Goal: Task Accomplishment & Management: Use online tool/utility

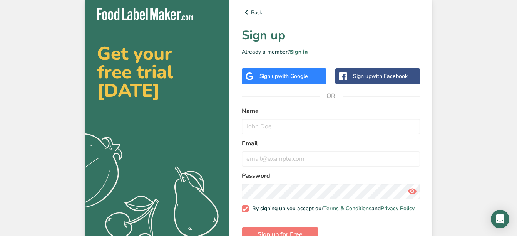
click at [279, 80] on div "Sign up with Google" at bounding box center [283, 76] width 49 height 8
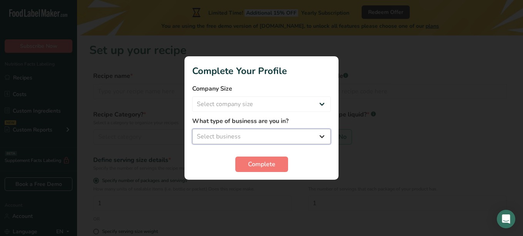
click at [321, 138] on select "Select business Packaged Food Manufacturer Restaurant & Cafe Bakery Meal Plans …" at bounding box center [261, 136] width 139 height 15
select select "4"
click at [192, 129] on select "Select business Packaged Food Manufacturer Restaurant & Cafe Bakery Meal Plans …" at bounding box center [261, 136] width 139 height 15
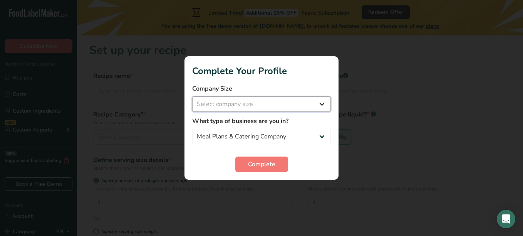
click at [283, 105] on select "Select company size Fewer than 10 Employees 10 to 50 Employees 51 to 500 Employ…" at bounding box center [261, 103] width 139 height 15
select select "1"
click at [192, 96] on select "Select company size Fewer than 10 Employees 10 to 50 Employees 51 to 500 Employ…" at bounding box center [261, 103] width 139 height 15
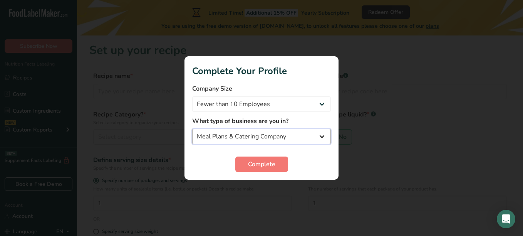
click at [318, 137] on select "Packaged Food Manufacturer Restaurant & Cafe Bakery Meal Plans & Catering Compa…" at bounding box center [261, 136] width 139 height 15
select select "8"
click at [192, 129] on select "Packaged Food Manufacturer Restaurant & Cafe Bakery Meal Plans & Catering Compa…" at bounding box center [261, 136] width 139 height 15
click at [321, 136] on select "Packaged Food Manufacturer Restaurant & Cafe Bakery Meal Plans & Catering Compa…" at bounding box center [261, 136] width 139 height 15
click at [247, 140] on select "Packaged Food Manufacturer Restaurant & Cafe Bakery Meal Plans & Catering Compa…" at bounding box center [261, 136] width 139 height 15
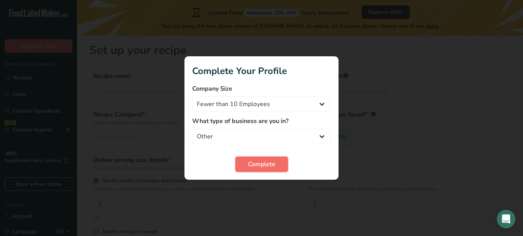
click at [263, 171] on button "Complete" at bounding box center [261, 163] width 53 height 15
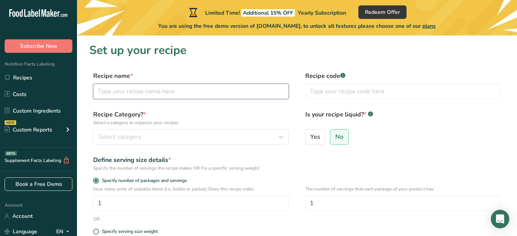
click at [129, 92] on input "text" at bounding box center [191, 91] width 196 height 15
type input "j"
click at [129, 92] on input "j" at bounding box center [191, 91] width 196 height 15
type input "Chef [PERSON_NAME]'s Chicken Seasoning"
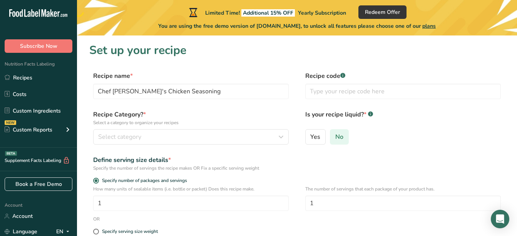
click at [335, 139] on span "No" at bounding box center [339, 137] width 8 height 8
click at [335, 139] on input "No" at bounding box center [332, 136] width 5 height 5
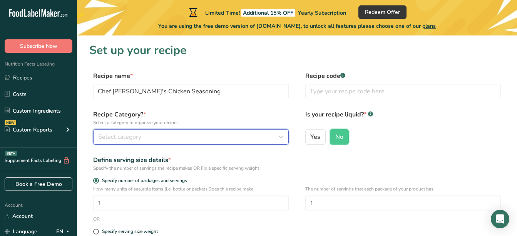
click at [282, 141] on icon "button" at bounding box center [280, 137] width 9 height 14
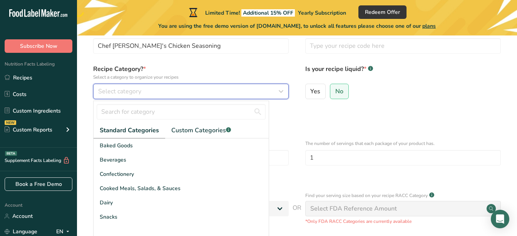
scroll to position [46, 0]
click at [279, 93] on icon "button" at bounding box center [280, 91] width 9 height 14
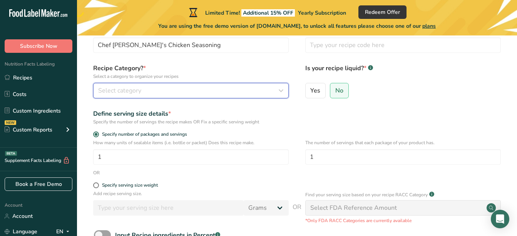
click at [279, 93] on icon "button" at bounding box center [280, 91] width 9 height 14
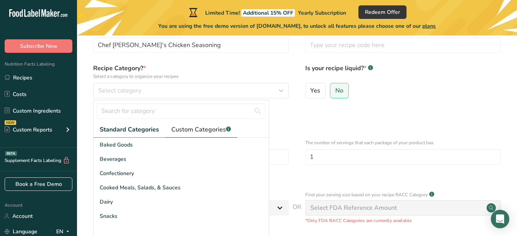
click at [188, 134] on span "Custom Categories .a-a{fill:#347362;}.b-a{fill:#fff;}" at bounding box center [201, 129] width 60 height 9
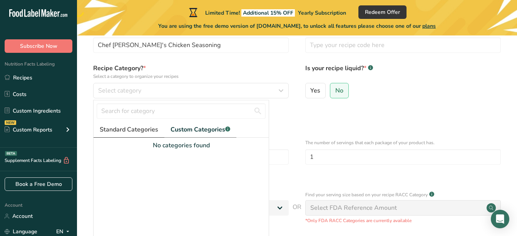
click at [147, 128] on span "Standard Categories" at bounding box center [129, 129] width 59 height 9
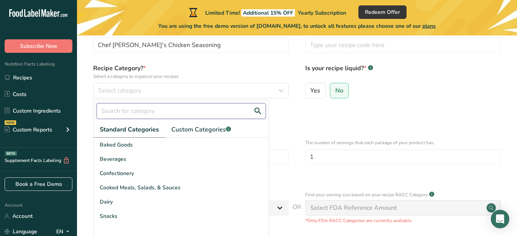
click at [158, 114] on input "text" at bounding box center [181, 110] width 169 height 15
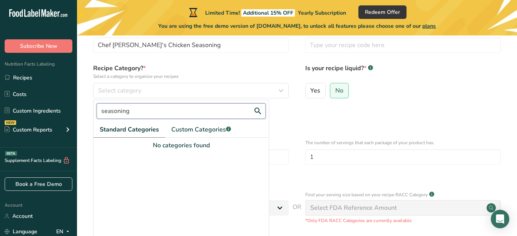
type input "seasoning"
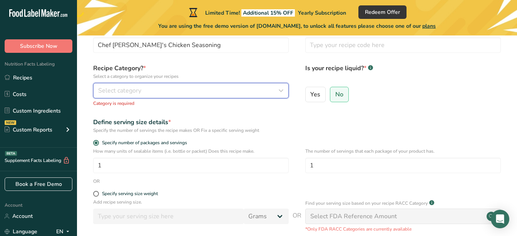
click at [280, 95] on icon "button" at bounding box center [280, 91] width 9 height 14
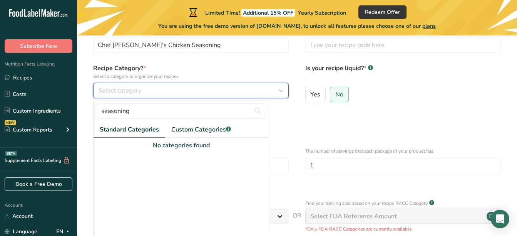
click at [283, 90] on icon "button" at bounding box center [280, 91] width 9 height 14
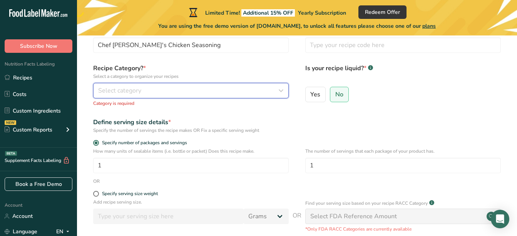
click at [283, 90] on icon "button" at bounding box center [280, 91] width 9 height 14
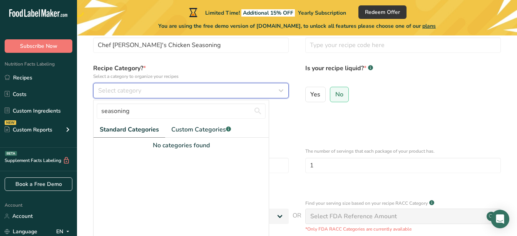
click at [283, 90] on icon "button" at bounding box center [280, 91] width 9 height 14
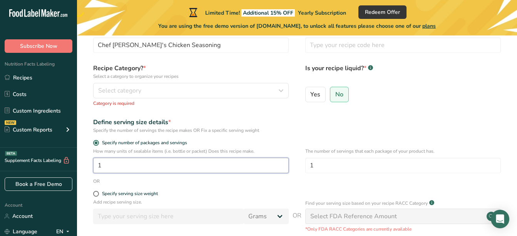
click at [146, 163] on input "1" at bounding box center [191, 164] width 196 height 15
type input "20"
click at [95, 194] on span at bounding box center [96, 194] width 6 height 6
click at [95, 194] on input "Specify serving size weight" at bounding box center [95, 193] width 5 height 5
radio input "true"
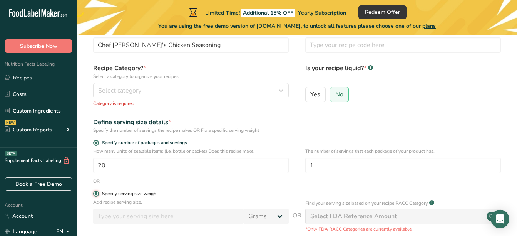
radio input "false"
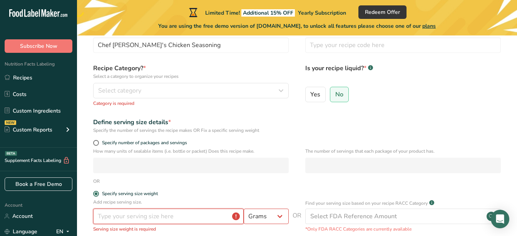
click at [137, 218] on input "number" at bounding box center [168, 215] width 151 height 15
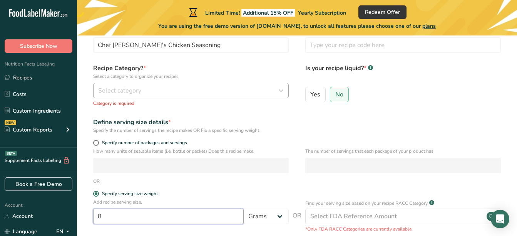
type input "8"
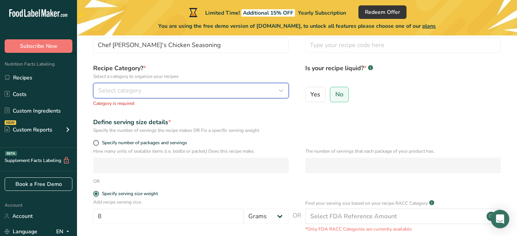
click at [282, 89] on icon "button" at bounding box center [280, 91] width 9 height 14
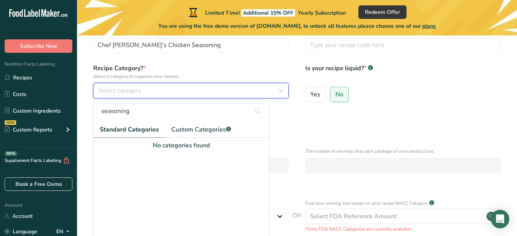
click at [282, 89] on icon "button" at bounding box center [280, 91] width 9 height 14
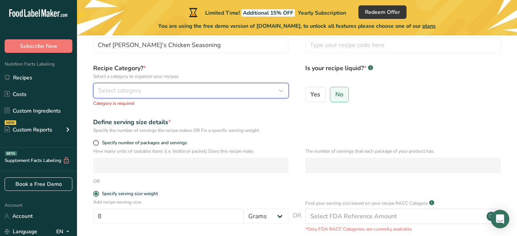
click at [282, 89] on icon "button" at bounding box center [280, 91] width 9 height 14
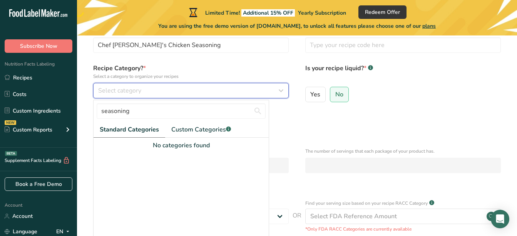
click at [105, 87] on span "Select category" at bounding box center [119, 90] width 43 height 9
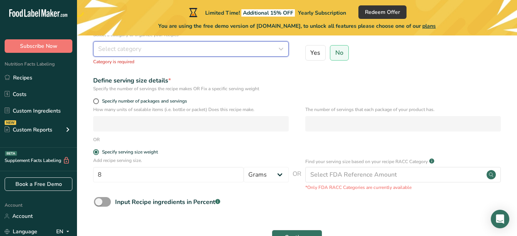
scroll to position [92, 0]
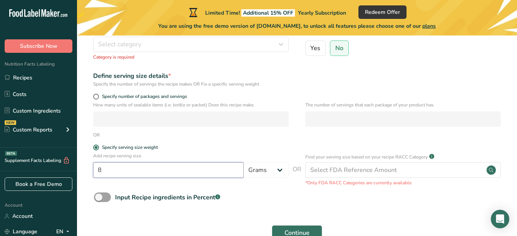
click at [125, 170] on input "8" at bounding box center [168, 169] width 151 height 15
type input "226"
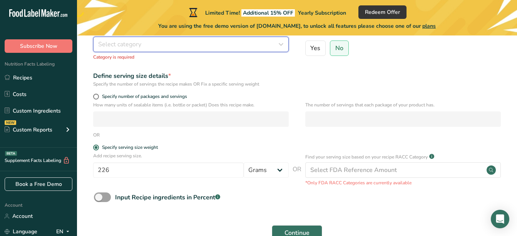
click at [284, 40] on icon "button" at bounding box center [280, 44] width 9 height 14
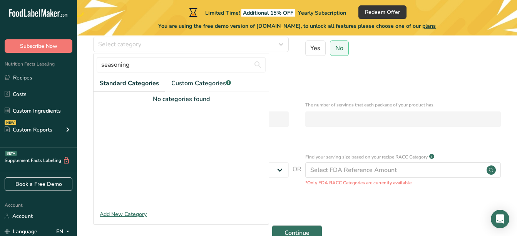
click at [141, 85] on span "Standard Categories" at bounding box center [129, 83] width 59 height 9
click at [199, 82] on span "Custom Categories .a-a{fill:#347362;}.b-a{fill:#fff;}" at bounding box center [201, 83] width 60 height 9
click at [137, 87] on span "Standard Categories" at bounding box center [129, 83] width 59 height 9
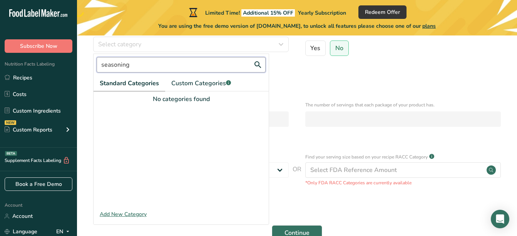
click at [141, 65] on input "seasoning" at bounding box center [181, 64] width 169 height 15
type input "s"
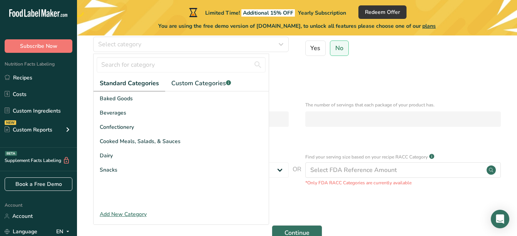
click at [134, 213] on div "Add New Category" at bounding box center [181, 214] width 175 height 8
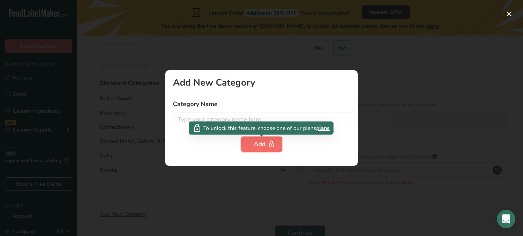
click at [258, 150] on button "Add" at bounding box center [261, 143] width 41 height 15
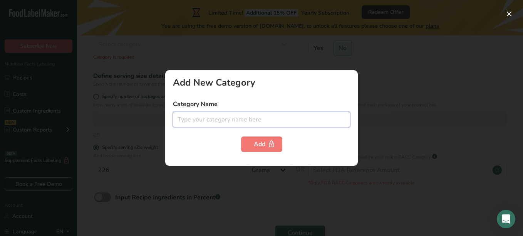
click at [216, 122] on input "text" at bounding box center [261, 119] width 177 height 15
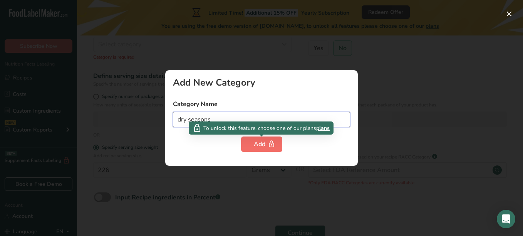
type input "dry seasons"
click at [250, 145] on button "Add" at bounding box center [261, 143] width 41 height 15
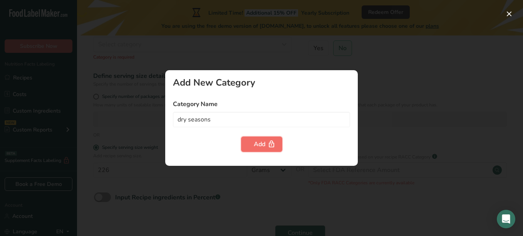
click at [251, 144] on button "Add" at bounding box center [261, 143] width 41 height 15
click at [505, 14] on button "button" at bounding box center [509, 14] width 12 height 12
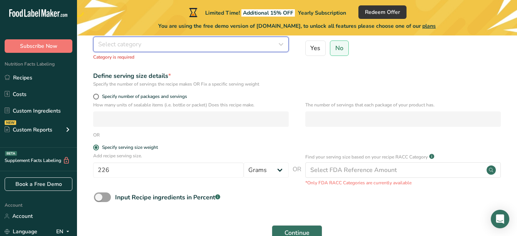
click at [279, 44] on icon "button" at bounding box center [280, 44] width 9 height 14
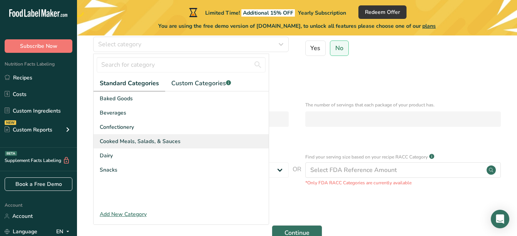
click at [116, 139] on span "Cooked Meals, Salads, & Sauces" at bounding box center [140, 141] width 81 height 8
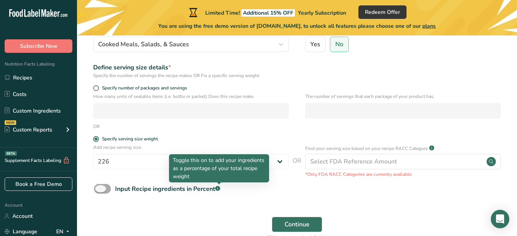
click at [218, 188] on rect at bounding box center [217, 188] width 5 height 5
click at [99, 188] on input "Input Recipe ingredients in Percent .a-a{fill:#347362;}.b-a{fill:#fff;}" at bounding box center [96, 188] width 5 height 5
checkbox input "true"
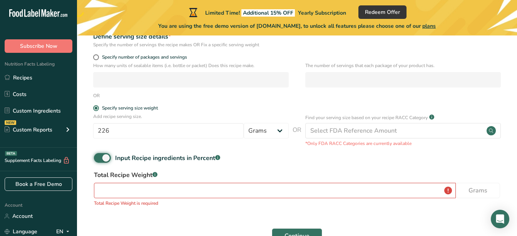
scroll to position [139, 0]
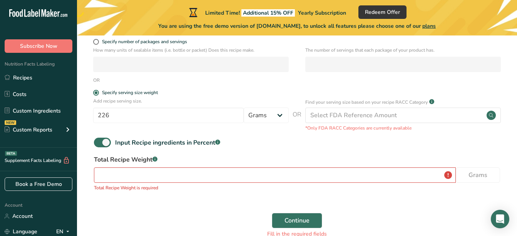
click at [398, 166] on div "Total Recipe Weight .a-a{fill:#347362;}.b-a{fill:#fff;} Grams Total Recipe Weig…" at bounding box center [296, 175] width 415 height 41
click at [401, 176] on input "number" at bounding box center [275, 174] width 362 height 15
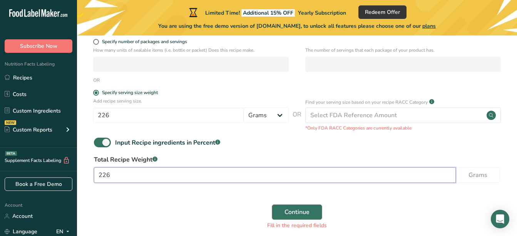
type input "226"
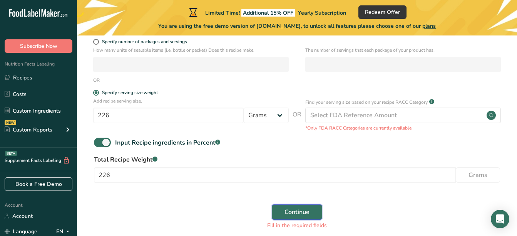
click at [284, 218] on button "Continue" at bounding box center [297, 211] width 50 height 15
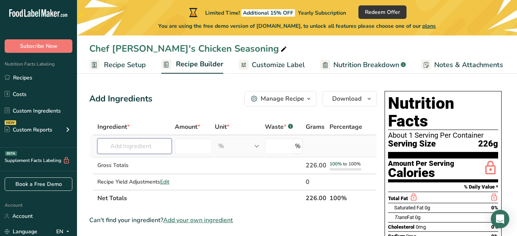
click at [131, 146] on input "text" at bounding box center [134, 145] width 74 height 15
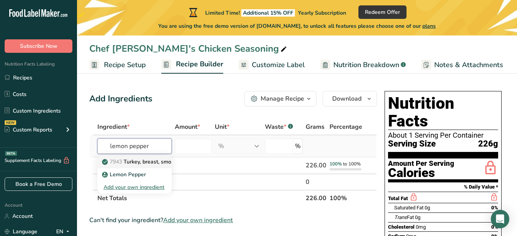
type input "lemon pepper"
click at [106, 163] on icon at bounding box center [105, 161] width 5 height 7
type input "Turkey, breast, smoked, lemon pepper flavor, 97% fat-free"
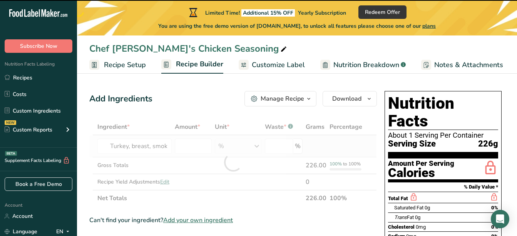
type input "0"
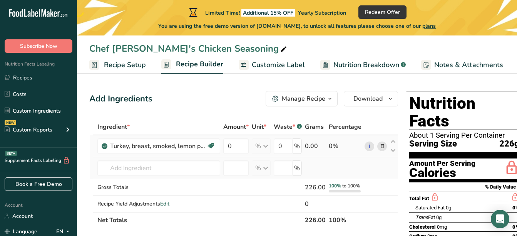
click at [169, 159] on td "7943 Turkey, breast, smoked, lemon pepper flavor, 97% fat-free Lemon Pepper Add…" at bounding box center [159, 168] width 126 height 22
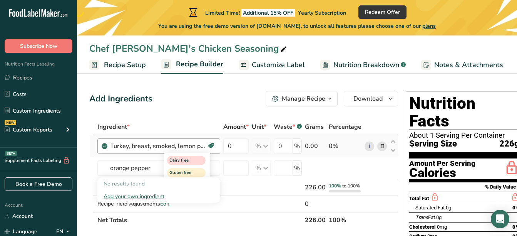
type input "orange pepper"
click at [209, 144] on icon at bounding box center [211, 146] width 8 height 12
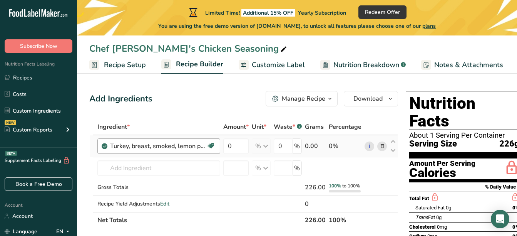
click at [199, 150] on div "Turkey, breast, smoked, lemon pepper flavor, 97% fat-free" at bounding box center [158, 145] width 96 height 9
click at [209, 142] on icon at bounding box center [211, 146] width 8 height 12
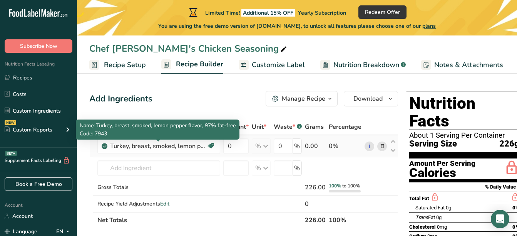
click at [106, 146] on icon at bounding box center [104, 145] width 5 height 7
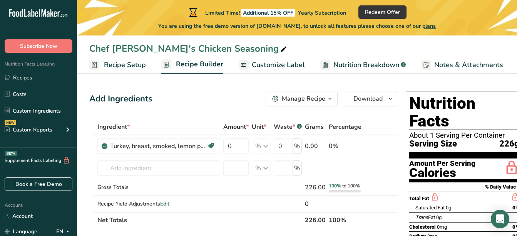
click at [329, 98] on icon "button" at bounding box center [330, 99] width 6 height 10
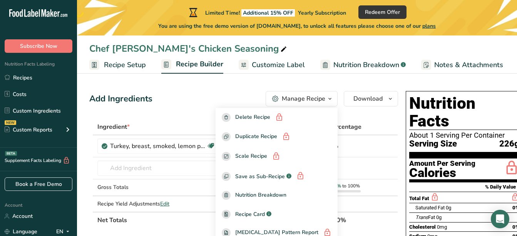
click at [129, 69] on span "Recipe Setup" at bounding box center [125, 65] width 42 height 10
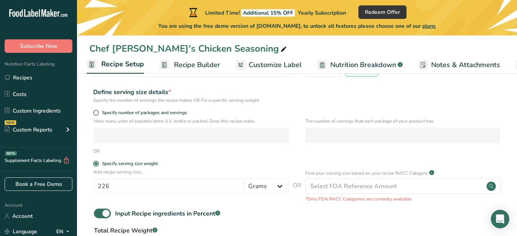
scroll to position [93, 0]
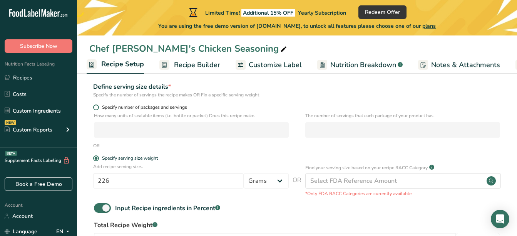
click at [97, 105] on span at bounding box center [96, 107] width 6 height 6
click at [97, 105] on input "Specify number of packages and servings" at bounding box center [95, 107] width 5 height 5
radio input "true"
radio input "false"
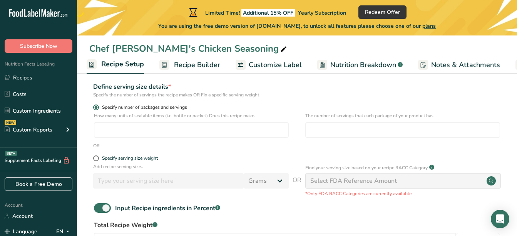
click at [96, 107] on span at bounding box center [96, 107] width 6 height 6
click at [96, 107] on input "Specify number of packages and servings" at bounding box center [95, 107] width 5 height 5
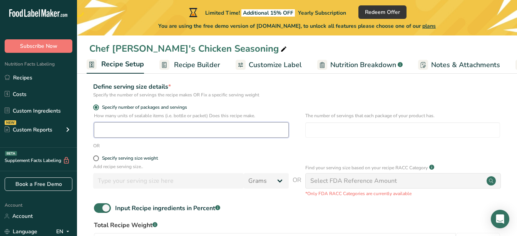
click at [122, 134] on input "number" at bounding box center [191, 129] width 195 height 15
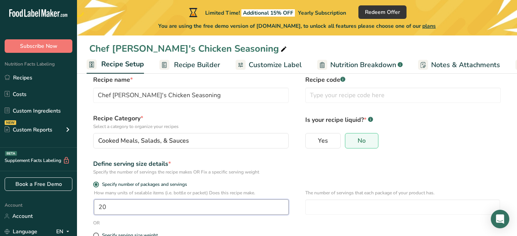
scroll to position [0, 0]
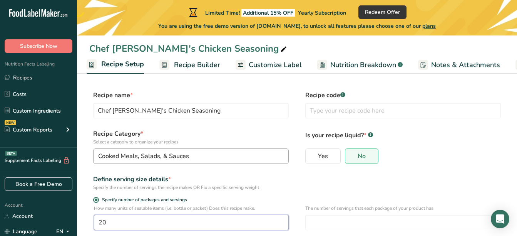
type input "20"
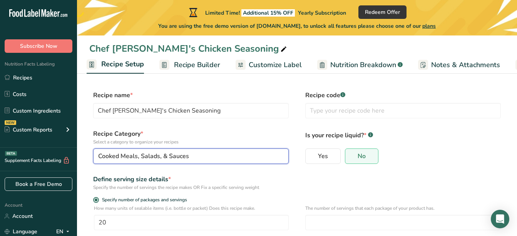
click at [205, 153] on div "Cooked Meals, Salads, & Sauces" at bounding box center [188, 155] width 181 height 9
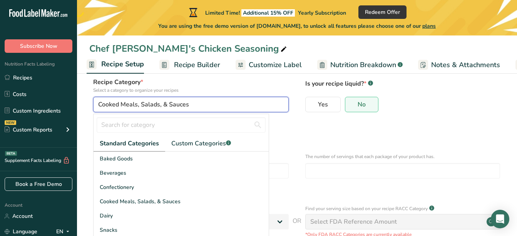
scroll to position [67, 0]
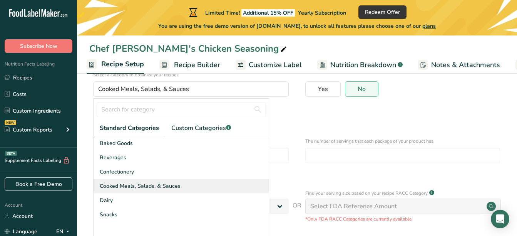
click at [139, 187] on span "Cooked Meals, Salads, & Sauces" at bounding box center [140, 186] width 81 height 8
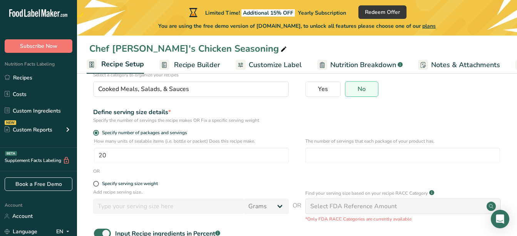
click at [146, 187] on div "Specify serving size weight" at bounding box center [191, 185] width 196 height 8
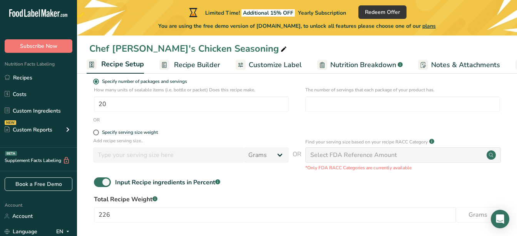
scroll to position [153, 0]
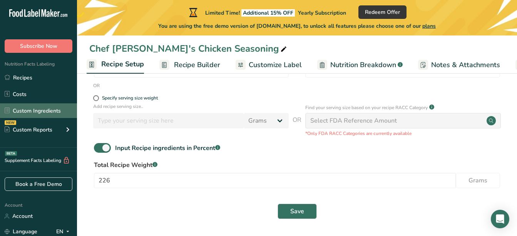
click at [40, 109] on link "Custom Ingredients" at bounding box center [38, 110] width 77 height 15
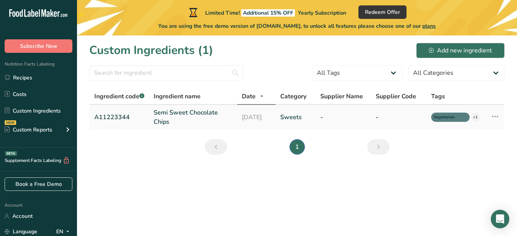
click at [325, 116] on link "-" at bounding box center [343, 116] width 46 height 9
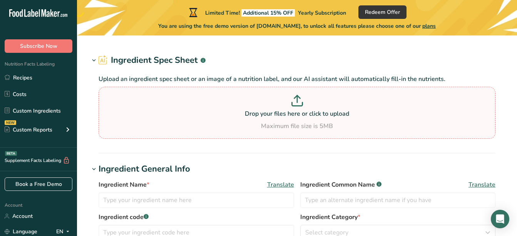
type input "Semi Sweet Chocolate Chips"
type input "Choco Chips"
type input "A11223344"
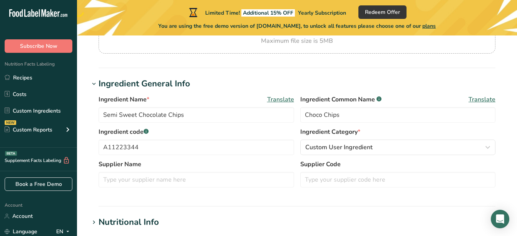
scroll to position [118, 0]
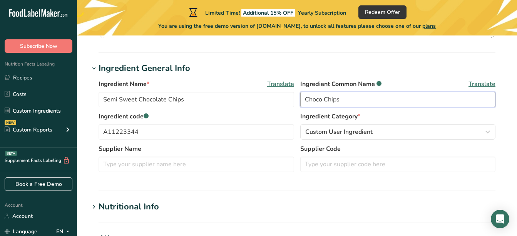
click at [375, 99] on input "Choco Chips" at bounding box center [398, 99] width 196 height 15
type input "C"
type input "badia"
click at [144, 132] on input "A11223344" at bounding box center [197, 131] width 196 height 15
click at [186, 97] on input "Semi Sweet Chocolate Chips" at bounding box center [197, 99] width 196 height 15
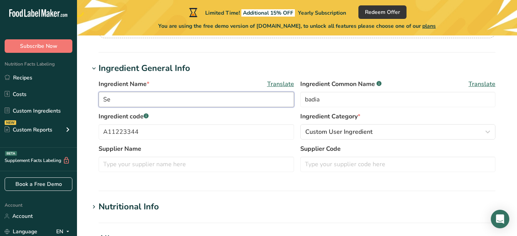
type input "S"
type input "lemon pepper"
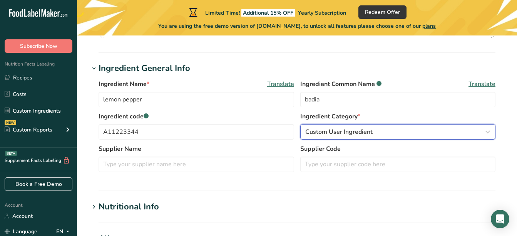
click at [471, 133] on div "Custom User Ingredient" at bounding box center [395, 131] width 181 height 9
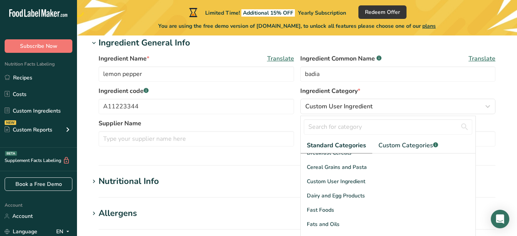
scroll to position [149, 0]
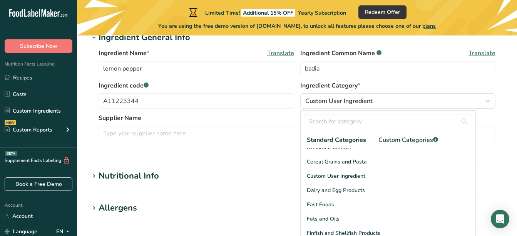
click at [385, 88] on label "Ingredient Category *" at bounding box center [398, 85] width 196 height 9
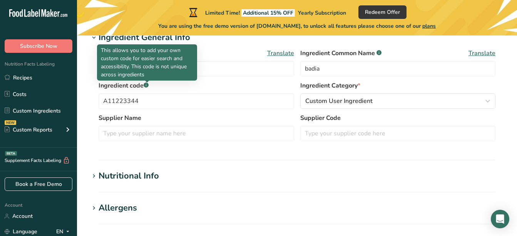
click at [146, 85] on rect at bounding box center [146, 84] width 5 height 5
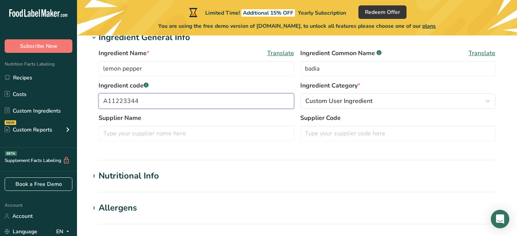
click at [142, 101] on input "A11223344" at bounding box center [197, 100] width 196 height 15
type input "A"
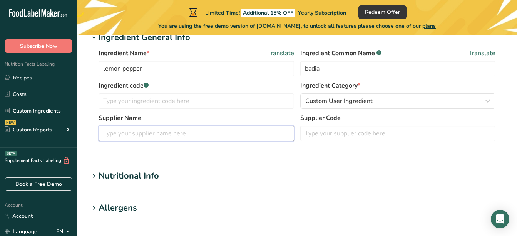
click at [112, 135] on input "text" at bounding box center [197, 132] width 196 height 15
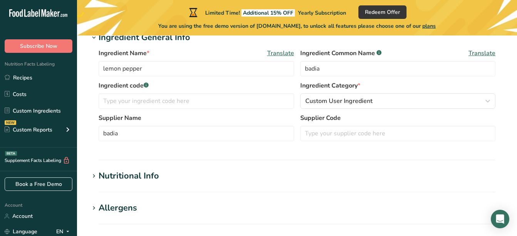
click at [134, 180] on div "Nutritional Info" at bounding box center [129, 175] width 60 height 13
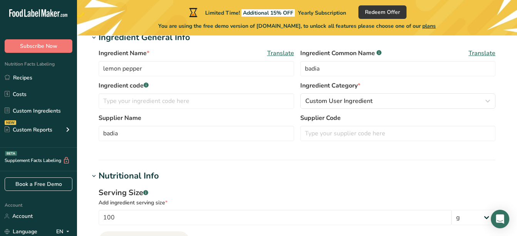
click at [219, 172] on h1 "Nutritional Info" at bounding box center [296, 175] width 415 height 13
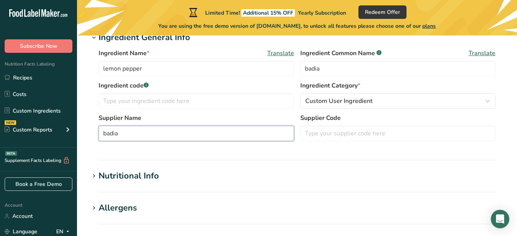
click at [143, 135] on input "badia" at bounding box center [197, 132] width 196 height 15
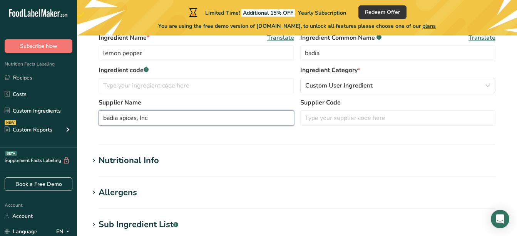
scroll to position [174, 0]
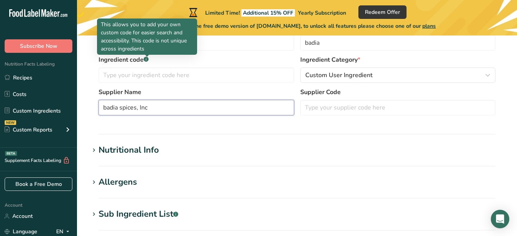
type input "badia spices, Inc"
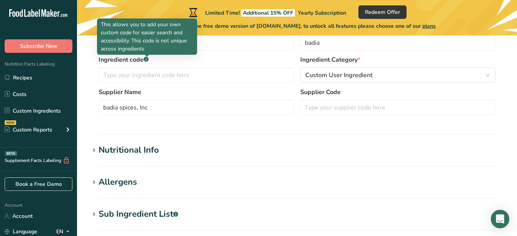
click at [147, 59] on rect at bounding box center [146, 59] width 5 height 5
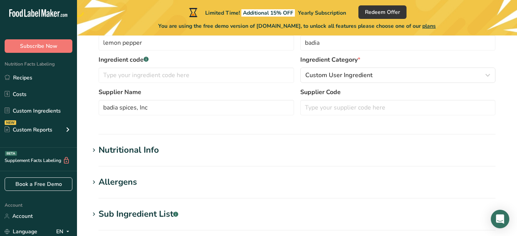
click at [147, 59] on rect at bounding box center [146, 59] width 5 height 5
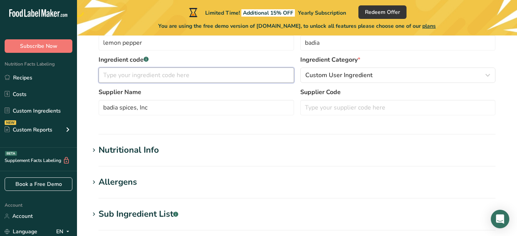
click at [183, 75] on input "text" at bounding box center [197, 74] width 196 height 15
type input "1111"
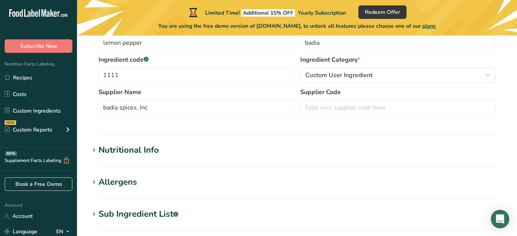
click at [153, 153] on div "Nutritional Info" at bounding box center [129, 150] width 60 height 13
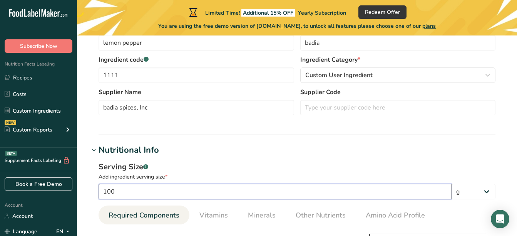
click at [129, 191] on input "100" at bounding box center [275, 191] width 353 height 15
type input "10"
type input "20"
type KJ "83.68"
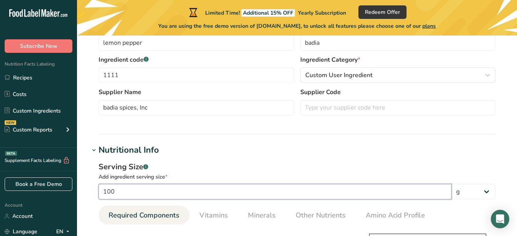
type Fat "2"
type Fat "0.4"
type Fat "0.3"
type input "1.2"
type Carbohydrates "2"
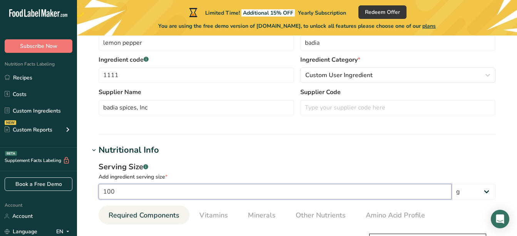
type Fiber "1.3"
type Sugars "3.5"
type input "1.2"
type input "1"
type input "2"
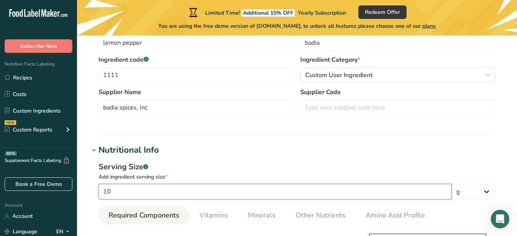
type KJ "8.368"
type Fat "0.2"
type Fat "0.04"
type Fat "0.03"
type input "0.12"
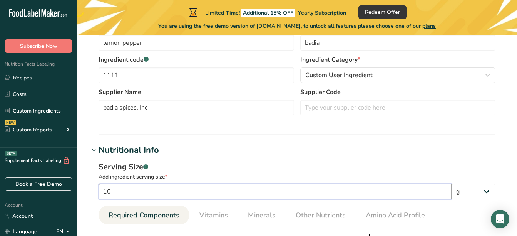
type Carbohydrates "0.2"
type Fiber "0.13"
type Sugars "0.35"
type input "0.12"
type input "2"
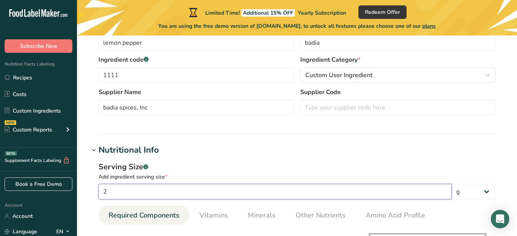
type input "4"
type KJ "16.736"
type Fat "0.4"
type Fat "0.08"
type Fat "0.06"
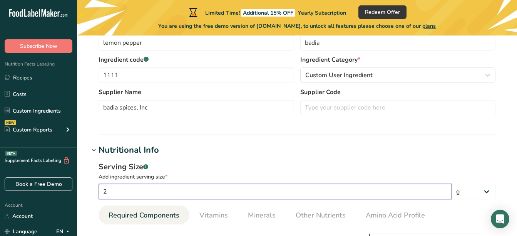
type input "0.24"
type Carbohydrates "0.4"
type Fiber "0.26"
type Sugars "0.7"
type input "0.24"
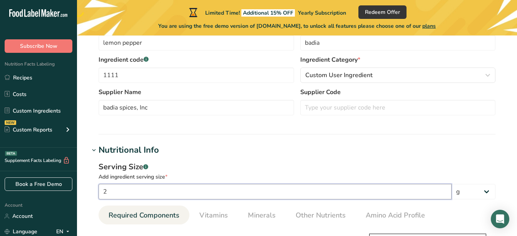
type input "20"
type input "40"
type KJ "167.36"
type Fat "4"
type Fat "0.8"
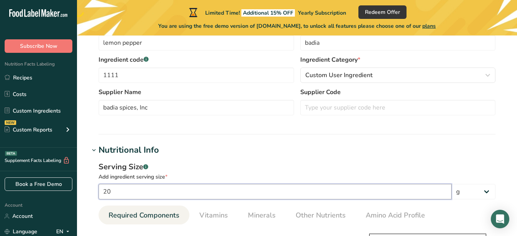
type Fat "0.6"
type input "2.4"
type Carbohydrates "4"
type Fiber "2.6"
type Sugars "7"
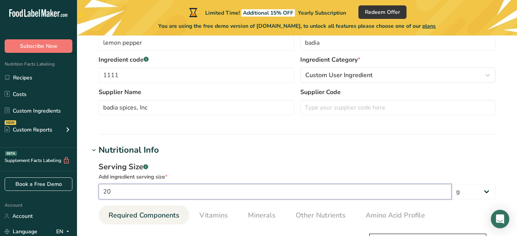
type input "2.4"
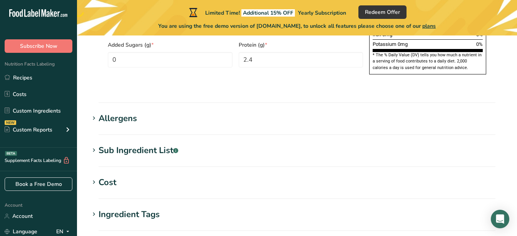
scroll to position [628, 0]
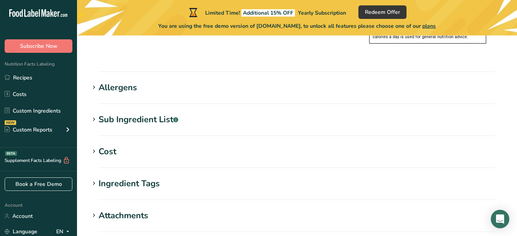
type input "20"
click at [110, 145] on div "Cost" at bounding box center [108, 151] width 18 height 13
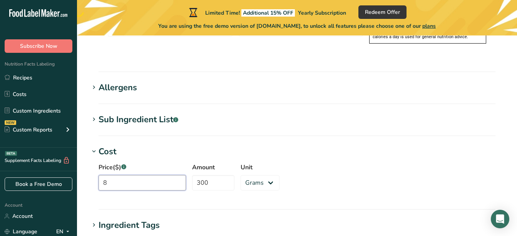
click at [122, 175] on input "8" at bounding box center [142, 182] width 87 height 15
type input "3"
click at [212, 175] on input "300" at bounding box center [213, 182] width 42 height 15
type input "3"
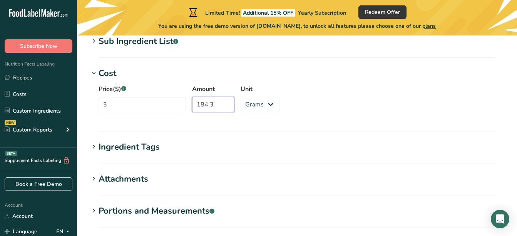
scroll to position [732, 0]
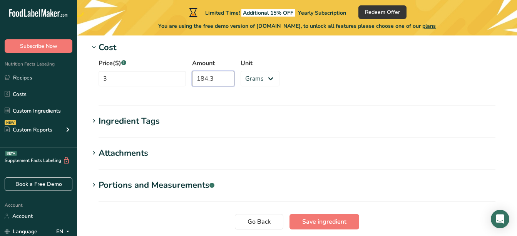
type input "184.3"
click at [151, 179] on div "Portions and Measurements .a-a{fill:#347362;}.b-a{fill:#fff;}" at bounding box center [157, 185] width 116 height 13
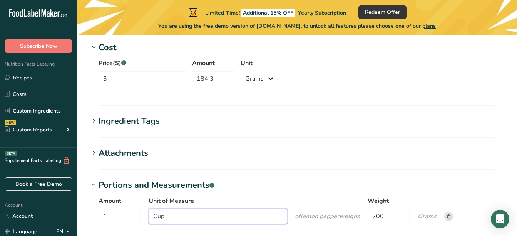
click at [174, 208] on input "Cup" at bounding box center [218, 215] width 139 height 15
type input "C"
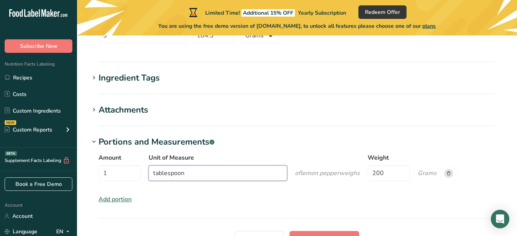
scroll to position [778, 0]
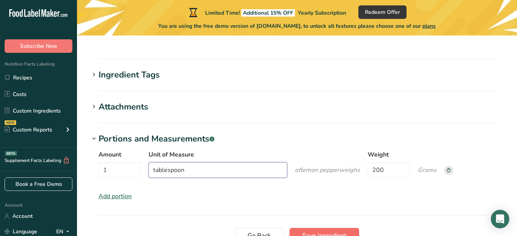
type input "tablespoon"
click at [348, 228] on button "Save ingredient" at bounding box center [324, 235] width 70 height 15
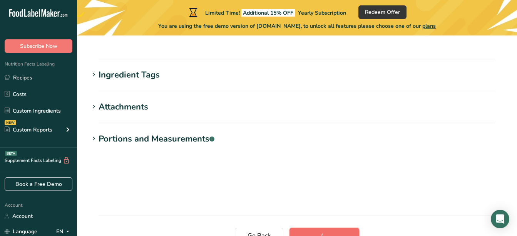
scroll to position [207, 0]
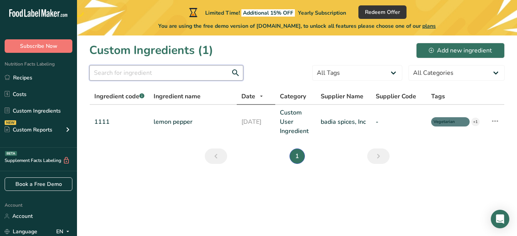
click at [220, 74] on input "text" at bounding box center [166, 72] width 154 height 15
type input "l"
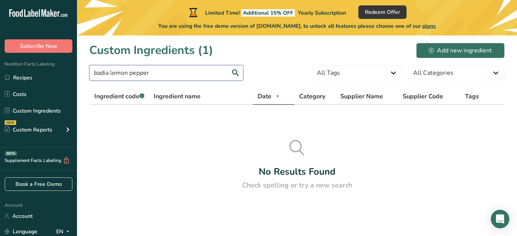
click at [220, 74] on input "badia lemon pepper" at bounding box center [166, 72] width 154 height 15
click at [167, 79] on input "lemon pepper seasoning" at bounding box center [166, 72] width 154 height 15
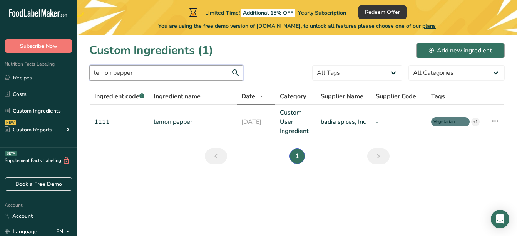
type input "lemon pepper"
click at [432, 50] on icon at bounding box center [431, 50] width 5 height 5
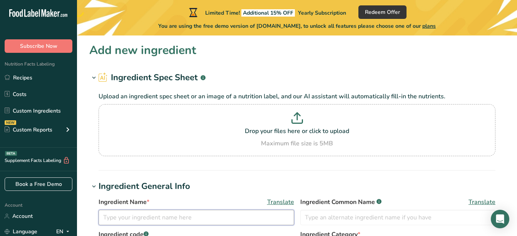
click at [176, 214] on input "text" at bounding box center [197, 216] width 196 height 15
type input "p"
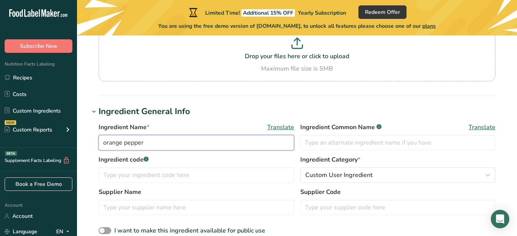
scroll to position [77, 0]
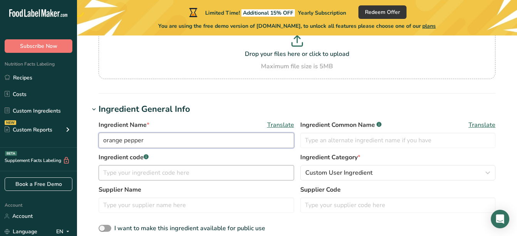
type input "orange pepper"
click at [207, 169] on input "text" at bounding box center [197, 172] width 196 height 15
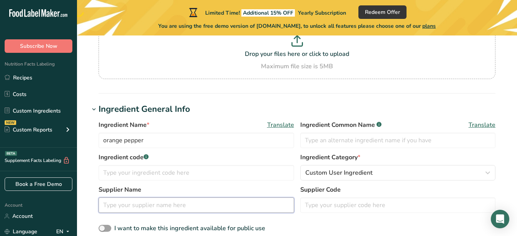
click at [286, 201] on input "text" at bounding box center [197, 204] width 196 height 15
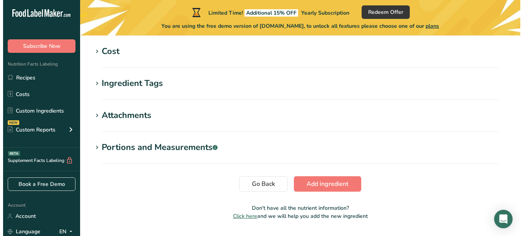
scroll to position [406, 0]
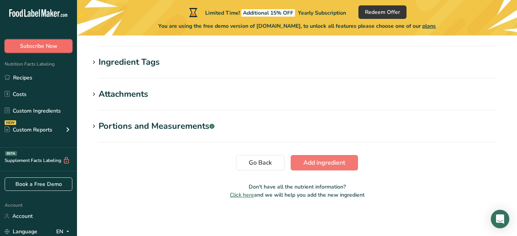
click at [49, 44] on span "Subscribe Now" at bounding box center [38, 46] width 37 height 8
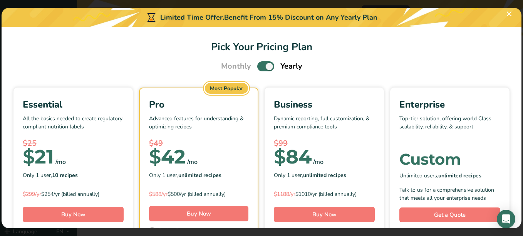
drag, startPoint x: 262, startPoint y: 65, endPoint x: 239, endPoint y: 72, distance: 23.4
click at [239, 72] on section "Pick Your Pricing Plan Monthly Yearly Essential All the basics needed to create…" at bounding box center [262, 127] width 520 height 201
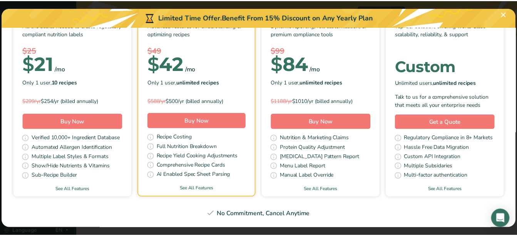
scroll to position [300, 0]
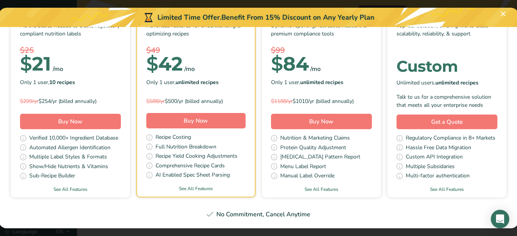
click at [360, 72] on div "Essential All the basics needed to create regulatory compliant nutrition labels…" at bounding box center [258, 96] width 501 height 202
type input "lemon pepper"
type input "badia"
type input "1111"
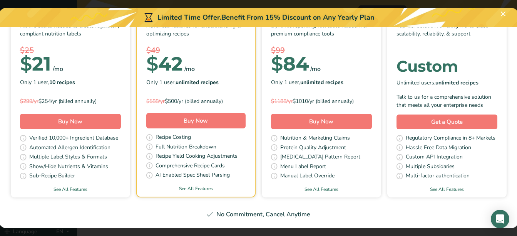
type input "badia spices, Inc"
